Goal: Task Accomplishment & Management: Use online tool/utility

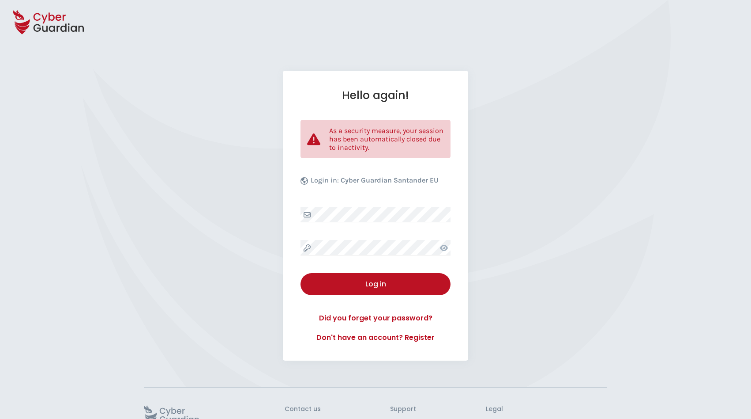
select select "English"
click at [383, 283] on div "Log in" at bounding box center [375, 284] width 137 height 11
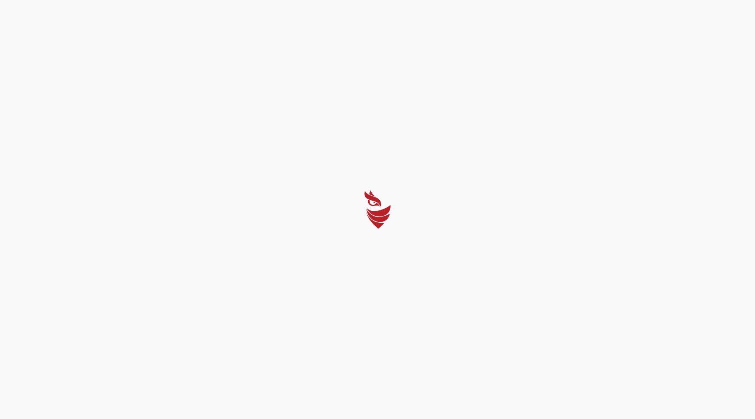
select select "English"
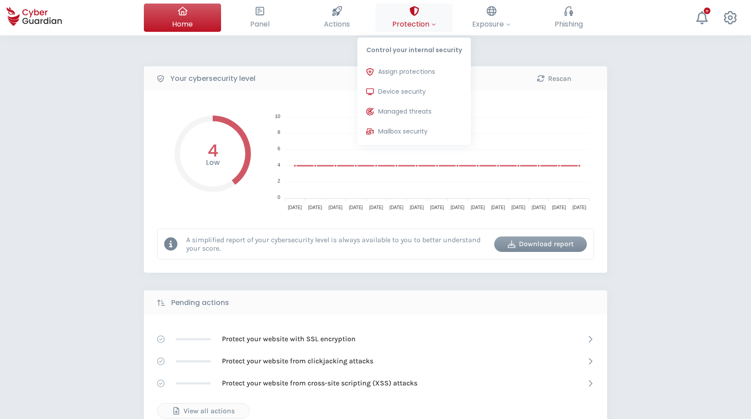
click at [413, 18] on div at bounding box center [415, 11] width 10 height 15
click at [419, 89] on span "Device security" at bounding box center [402, 91] width 48 height 9
